Goal: Information Seeking & Learning: Learn about a topic

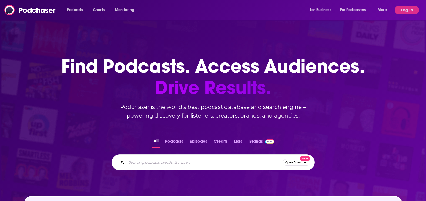
click at [176, 158] on input "Search podcasts, credits, & more..." at bounding box center [205, 162] width 157 height 9
type input "cyber insurance news"
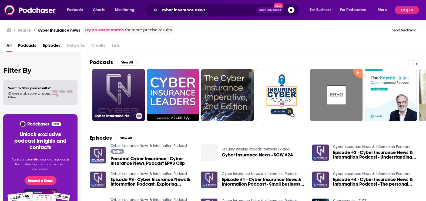
click at [107, 97] on link "Cyber Insurance News & Information Podcast" at bounding box center [118, 95] width 52 height 52
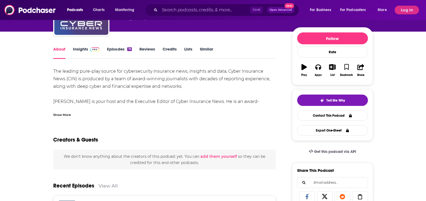
scroll to position [54, 0]
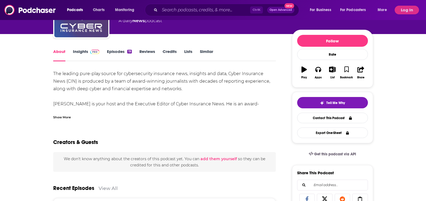
click at [80, 52] on link "Insights" at bounding box center [86, 55] width 27 height 12
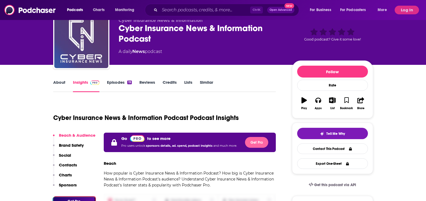
scroll to position [54, 0]
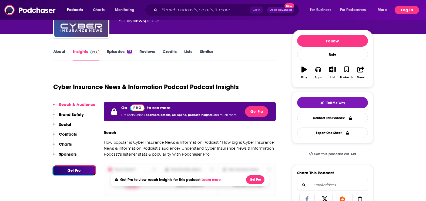
click at [403, 9] on button "Log In" at bounding box center [407, 10] width 24 height 9
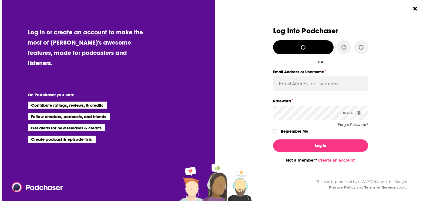
scroll to position [0, 0]
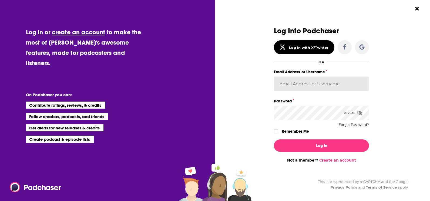
click at [308, 83] on input "Email Address or Username" at bounding box center [321, 84] width 95 height 15
click at [274, 140] on button "Log In" at bounding box center [321, 146] width 95 height 12
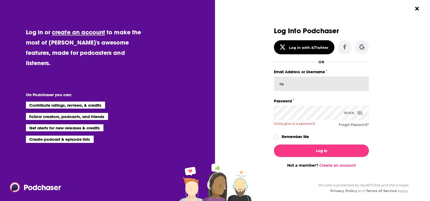
type input "nshort92"
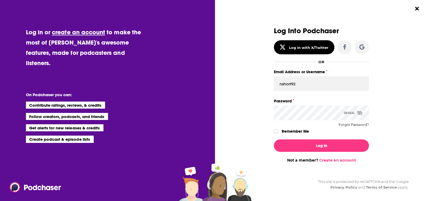
click at [363, 114] on icon "Dialog" at bounding box center [359, 113] width 5 height 4
click at [274, 140] on button "Log In" at bounding box center [321, 146] width 95 height 12
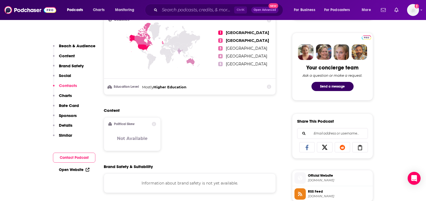
scroll to position [243, 0]
